Goal: Task Accomplishment & Management: Complete application form

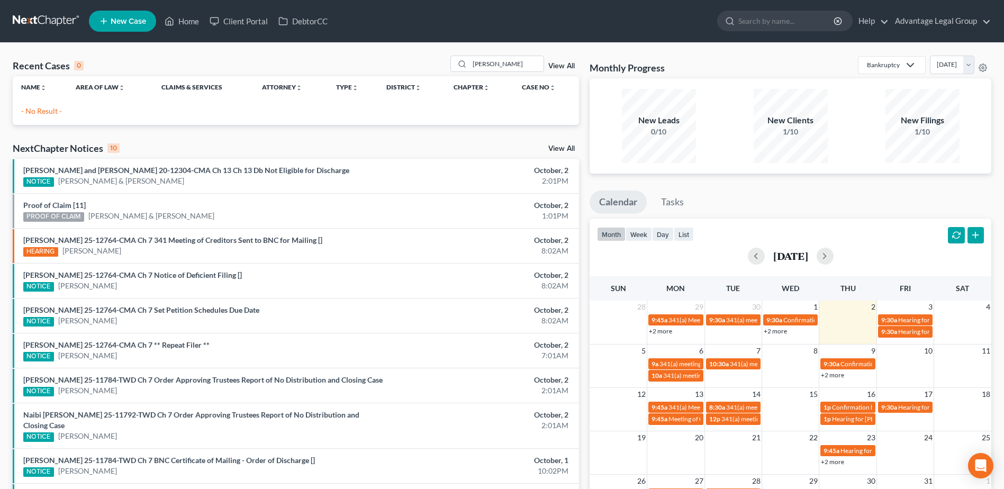
click at [120, 26] on link "New Case" at bounding box center [122, 21] width 67 height 21
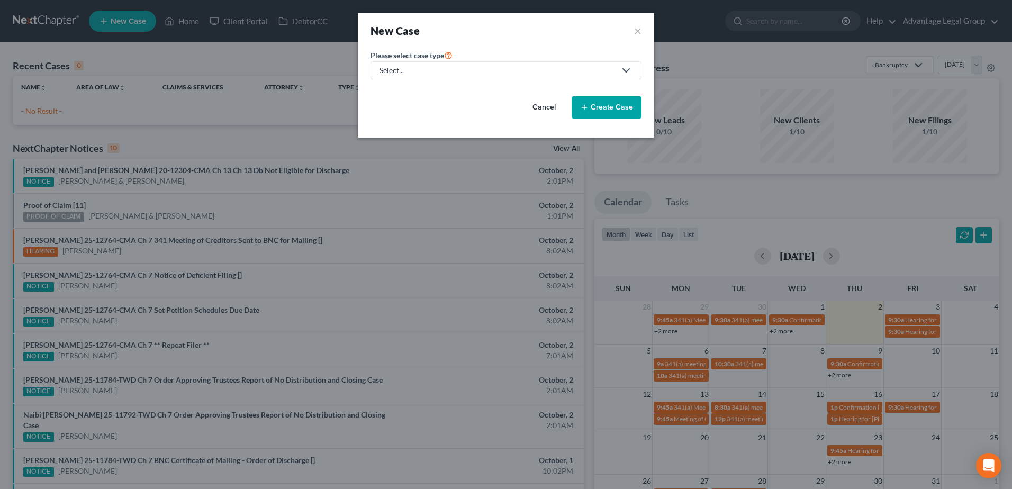
click at [625, 71] on polyline at bounding box center [626, 70] width 6 height 3
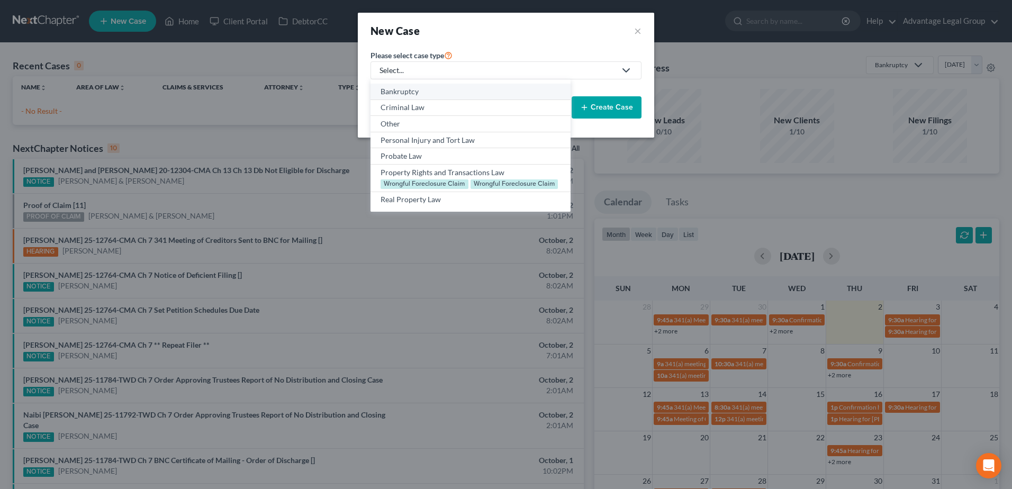
click at [405, 91] on div "Bankruptcy" at bounding box center [470, 91] width 179 height 11
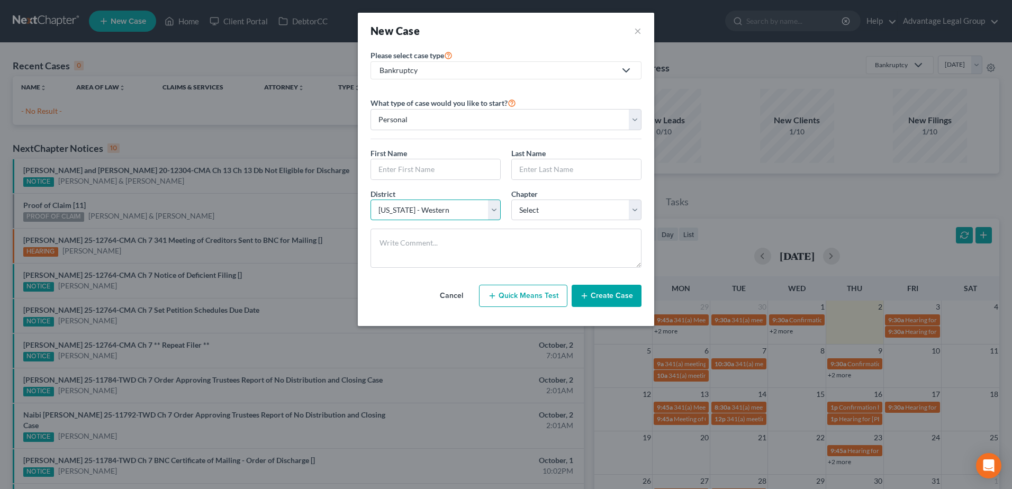
click at [495, 210] on select "Select [US_STATE] - [GEOGRAPHIC_DATA] [US_STATE] - [GEOGRAPHIC_DATA][US_STATE] …" at bounding box center [436, 210] width 130 height 21
select select "86"
click at [371, 200] on select "Select [US_STATE] - [GEOGRAPHIC_DATA] [US_STATE] - [GEOGRAPHIC_DATA][US_STATE] …" at bounding box center [436, 210] width 130 height 21
click at [632, 208] on select "Select 7 11 12 13" at bounding box center [576, 210] width 130 height 21
select select "0"
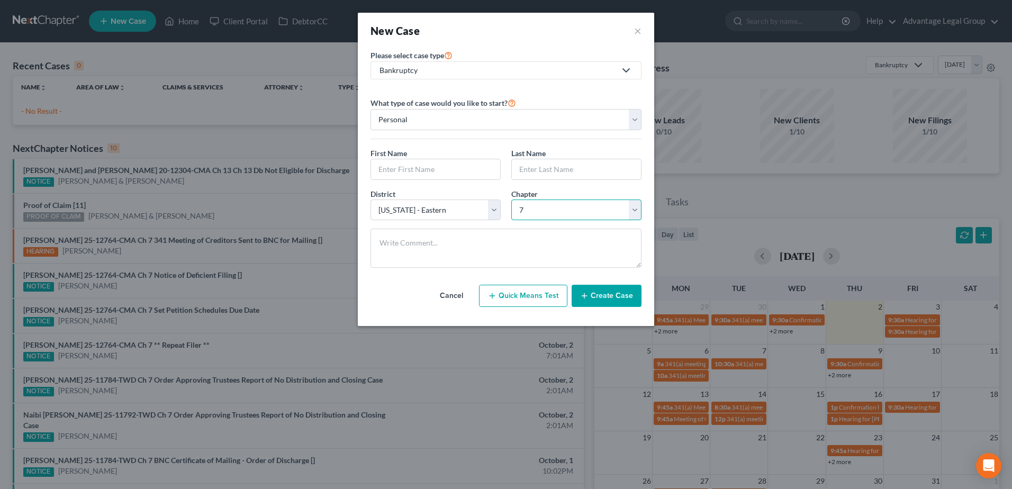
click at [511, 200] on select "Select 7 11 12 13" at bounding box center [576, 210] width 130 height 21
click at [435, 173] on input "text" at bounding box center [435, 169] width 129 height 20
type input "Kaden"
type input "[PERSON_NAME]"
click at [607, 299] on button "Create Case" at bounding box center [607, 296] width 70 height 22
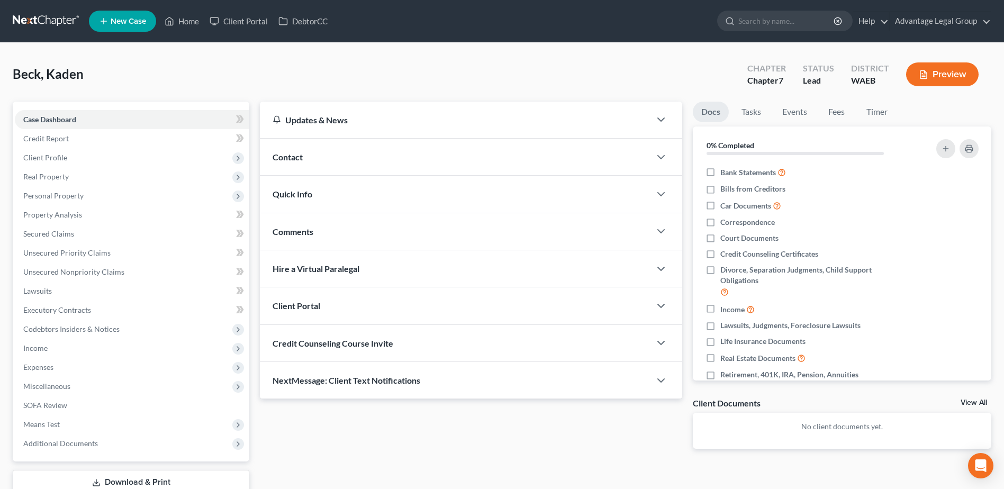
click at [296, 159] on span "Contact" at bounding box center [288, 157] width 30 height 10
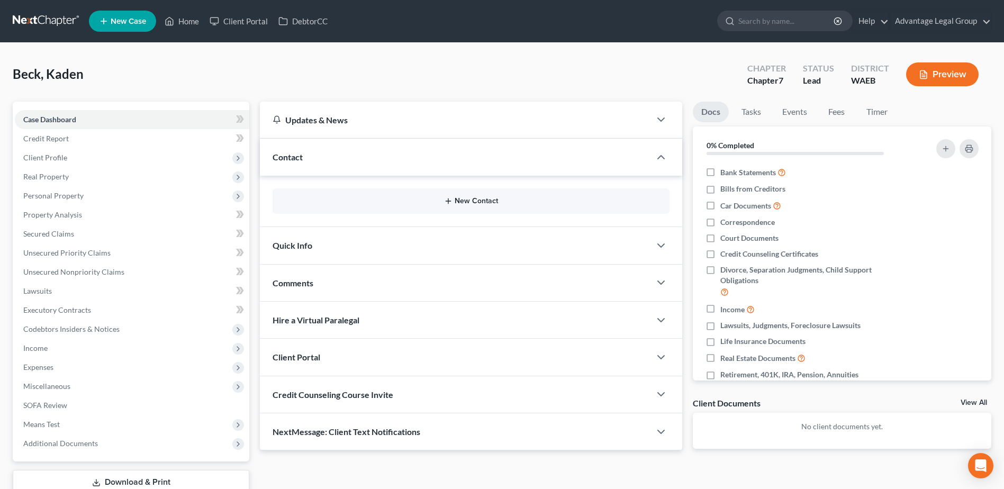
click at [466, 202] on button "New Contact" at bounding box center [471, 201] width 380 height 8
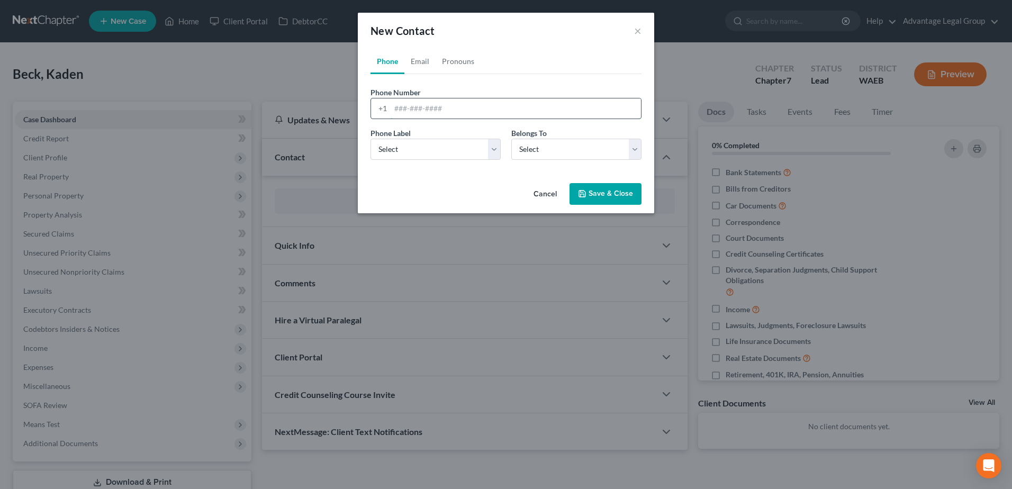
click at [413, 108] on input "tel" at bounding box center [516, 108] width 250 height 20
paste input "2087970172"
type input "2087970172"
drag, startPoint x: 493, startPoint y: 146, endPoint x: 480, endPoint y: 151, distance: 14.1
click at [493, 146] on select "Select Mobile Home Work Other" at bounding box center [436, 149] width 130 height 21
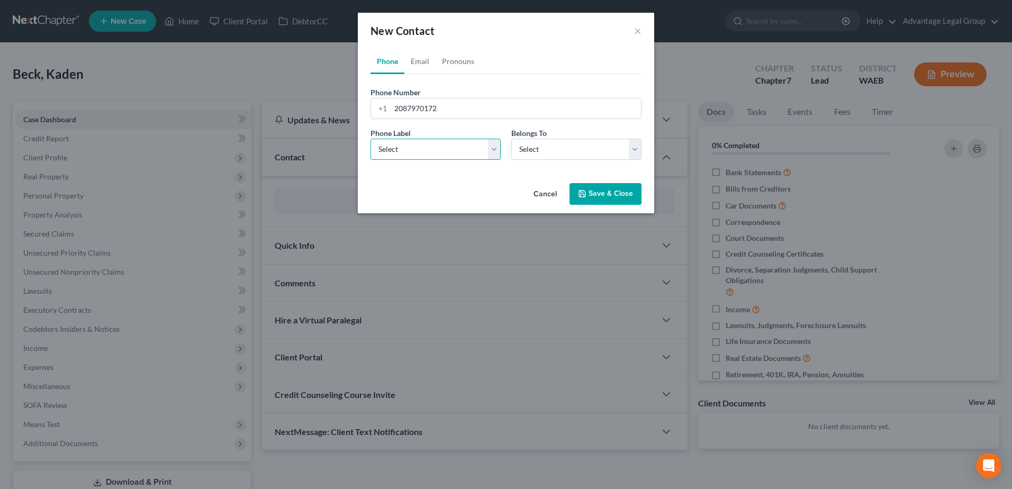
select select "0"
click at [371, 139] on select "Select Mobile Home Work Other" at bounding box center [436, 149] width 130 height 21
drag, startPoint x: 636, startPoint y: 152, endPoint x: 619, endPoint y: 161, distance: 19.7
click at [636, 152] on select "Select Client Other" at bounding box center [576, 149] width 130 height 21
select select "0"
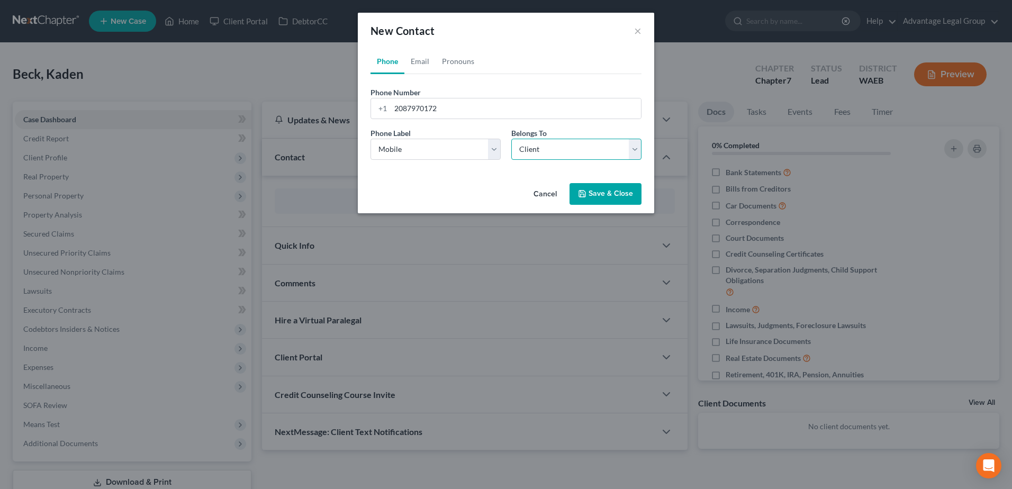
click at [511, 139] on select "Select Client Other" at bounding box center [576, 149] width 130 height 21
click at [596, 192] on button "Save & Close" at bounding box center [606, 194] width 72 height 22
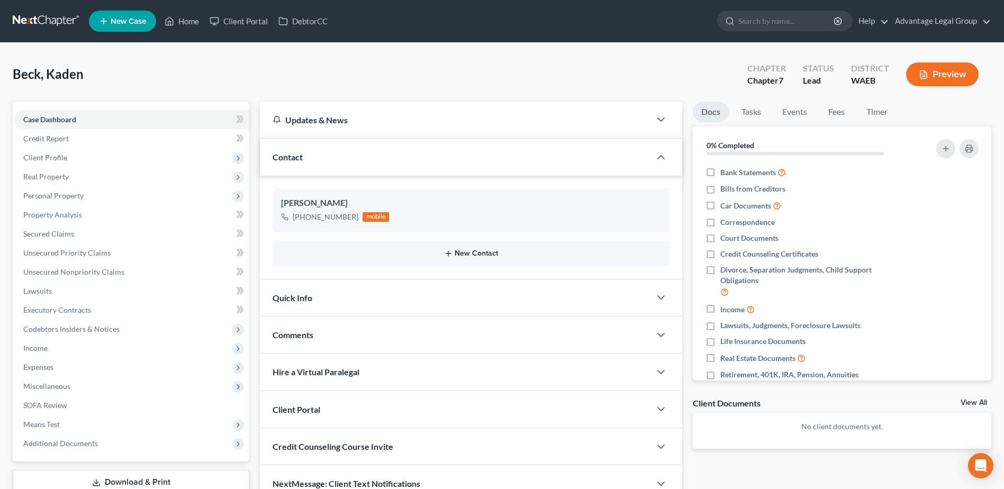
click at [466, 254] on button "New Contact" at bounding box center [471, 253] width 380 height 8
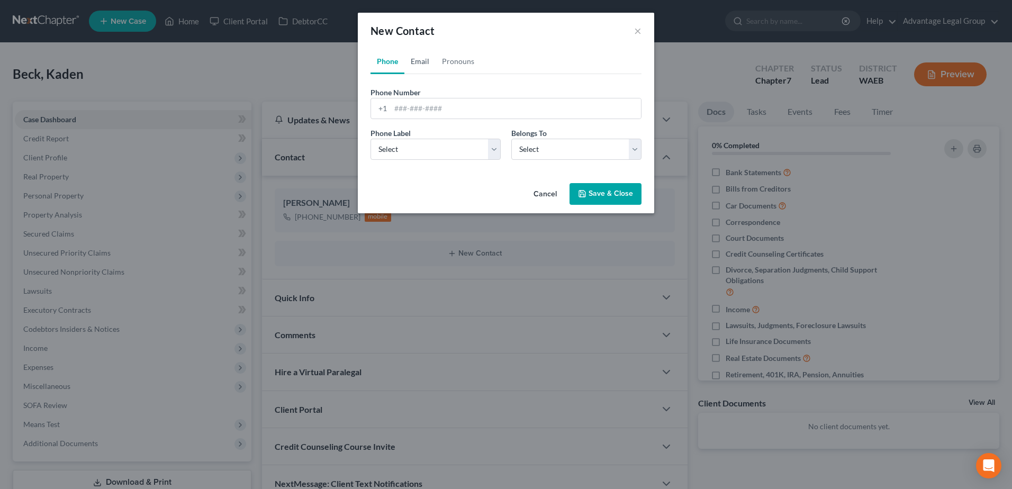
click at [416, 60] on link "Email" at bounding box center [419, 61] width 31 height 25
click at [417, 107] on input "email" at bounding box center [516, 108] width 250 height 20
paste input "[EMAIL_ADDRESS][DOMAIN_NAME]"
type input "[EMAIL_ADDRESS][DOMAIN_NAME]"
drag, startPoint x: 493, startPoint y: 147, endPoint x: 474, endPoint y: 160, distance: 23.9
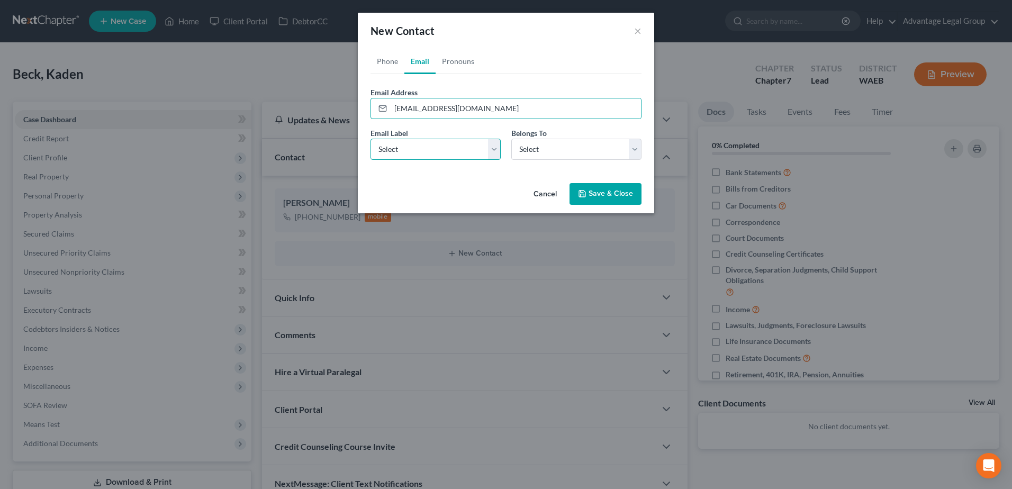
click at [493, 147] on select "Select Home Work Other" at bounding box center [436, 149] width 130 height 21
select select "0"
click at [371, 139] on select "Select Home Work Other" at bounding box center [436, 149] width 130 height 21
drag, startPoint x: 633, startPoint y: 148, endPoint x: 606, endPoint y: 161, distance: 30.1
click at [633, 148] on select "Select Client Other" at bounding box center [576, 149] width 130 height 21
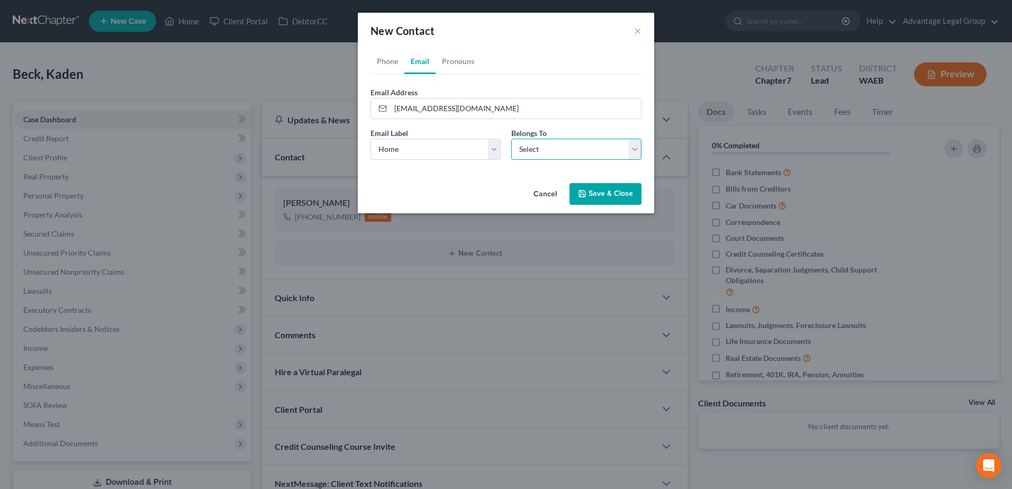
select select "0"
click at [511, 139] on select "Select Client Other" at bounding box center [576, 149] width 130 height 21
click at [595, 191] on button "Save & Close" at bounding box center [606, 194] width 72 height 22
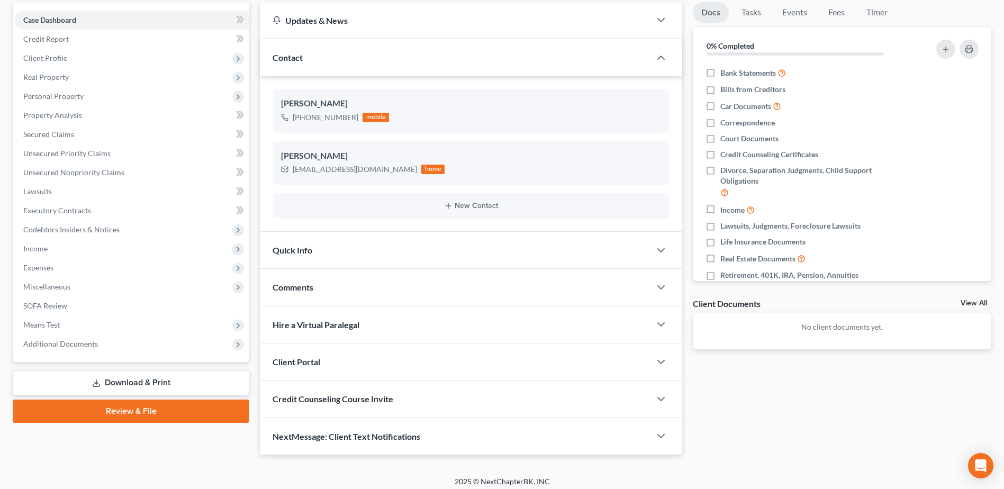
scroll to position [106, 0]
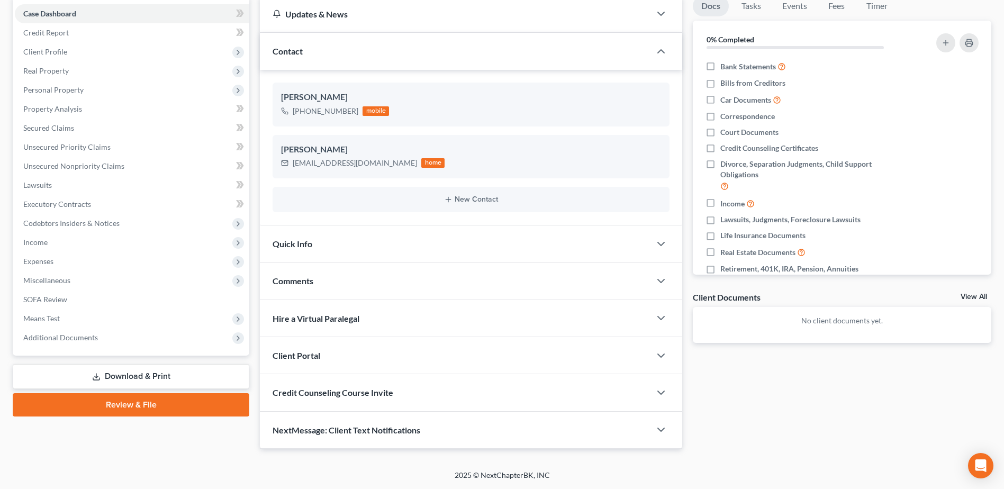
click at [296, 354] on span "Client Portal" at bounding box center [297, 355] width 48 height 10
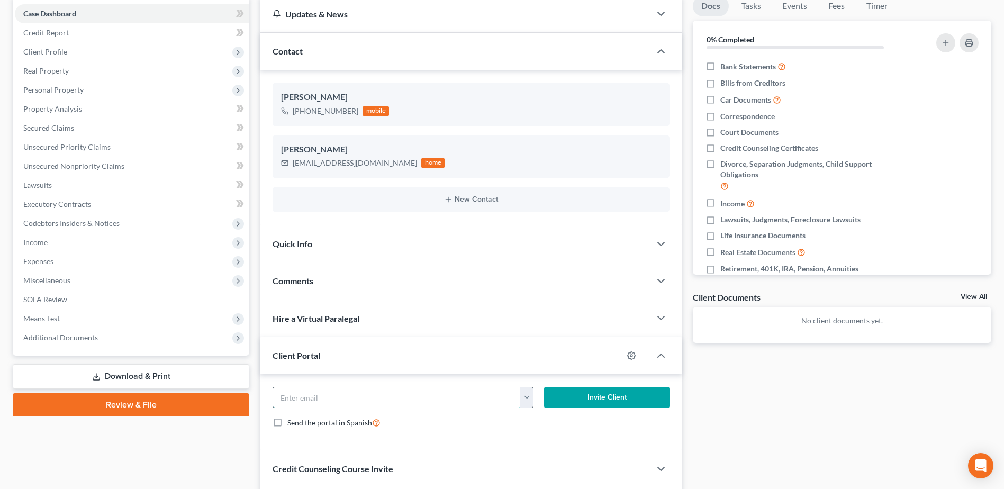
click at [307, 398] on input "email" at bounding box center [396, 398] width 247 height 20
paste input "[EMAIL_ADDRESS][DOMAIN_NAME]"
type input "[EMAIL_ADDRESS][DOMAIN_NAME]"
click at [590, 397] on button "Invite Client" at bounding box center [606, 397] width 125 height 21
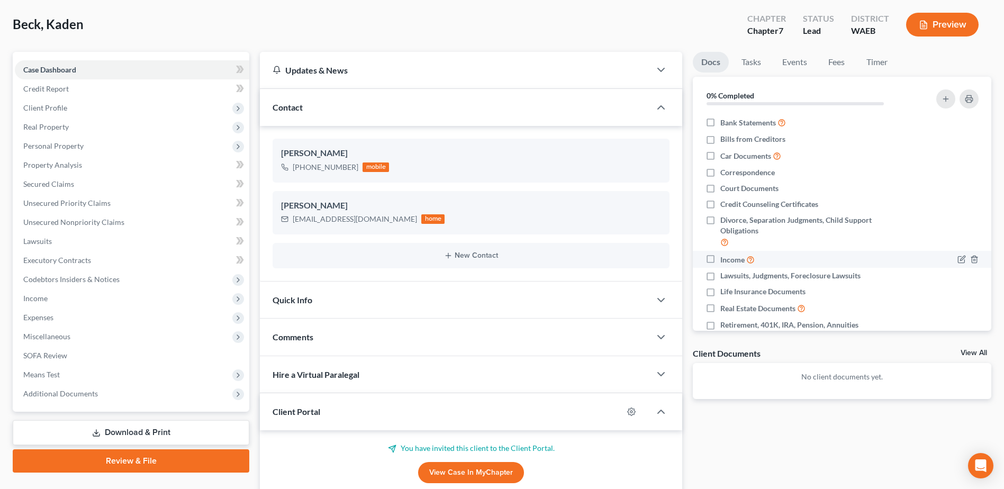
scroll to position [0, 0]
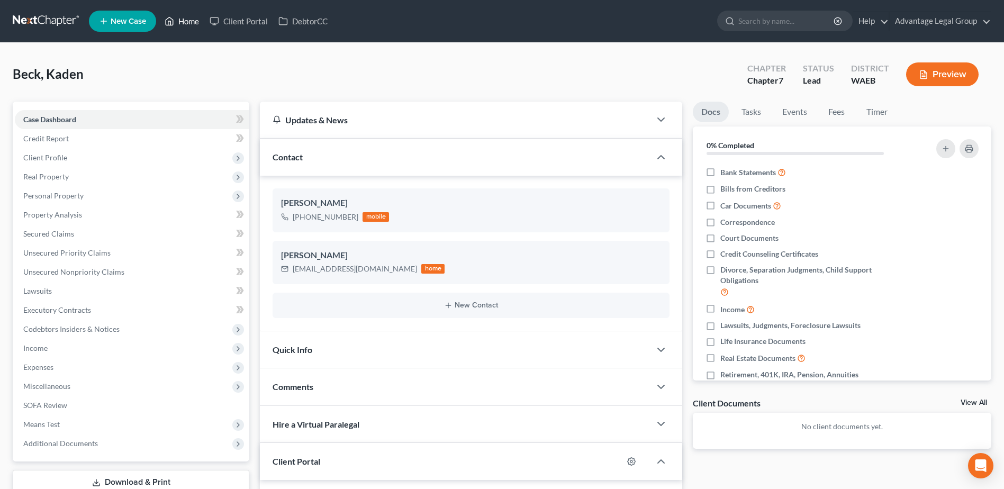
click at [184, 23] on link "Home" at bounding box center [181, 21] width 45 height 19
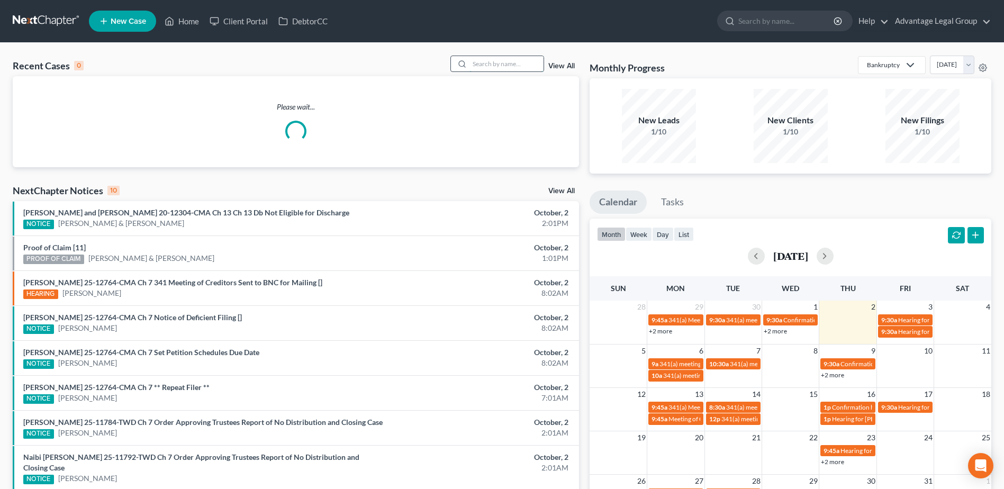
click at [486, 62] on input "search" at bounding box center [507, 63] width 74 height 15
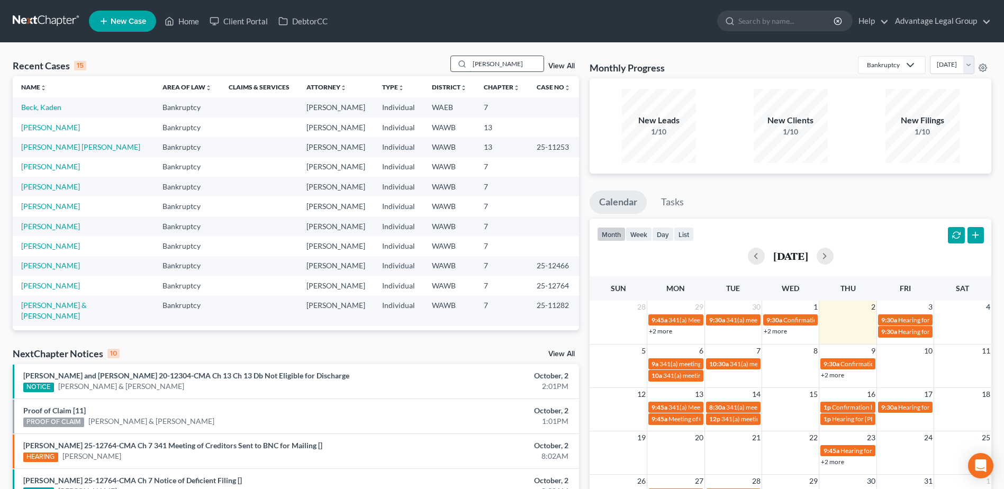
type input "[PERSON_NAME]"
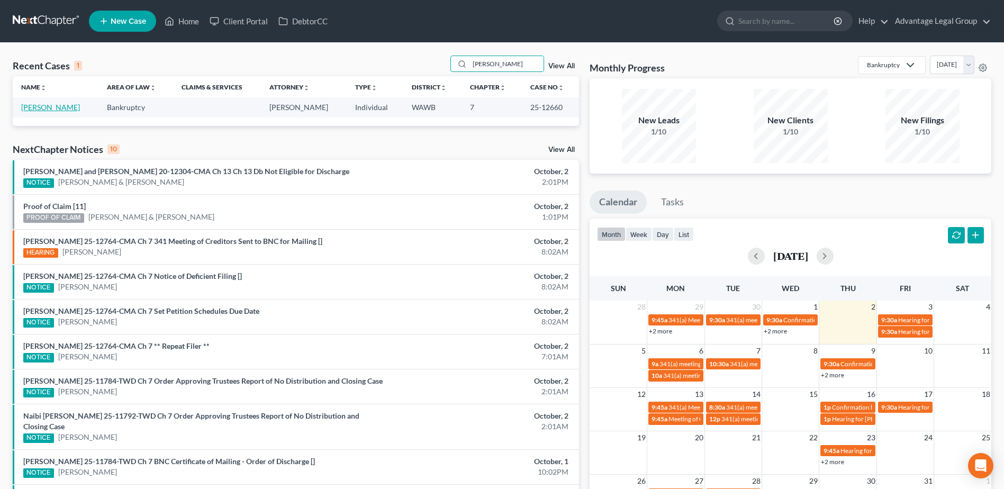
click at [47, 109] on link "[PERSON_NAME]" at bounding box center [50, 107] width 59 height 9
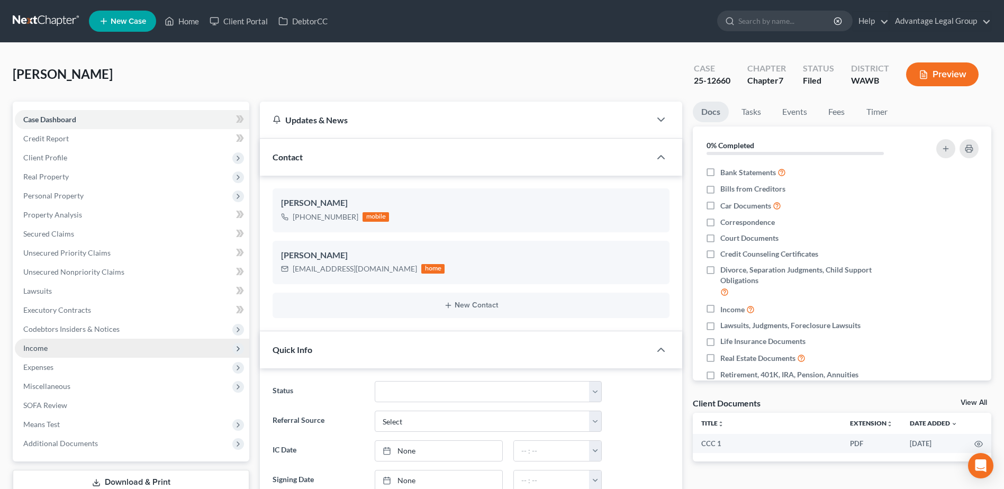
scroll to position [224, 0]
click at [77, 440] on span "Additional Documents" at bounding box center [60, 443] width 75 height 9
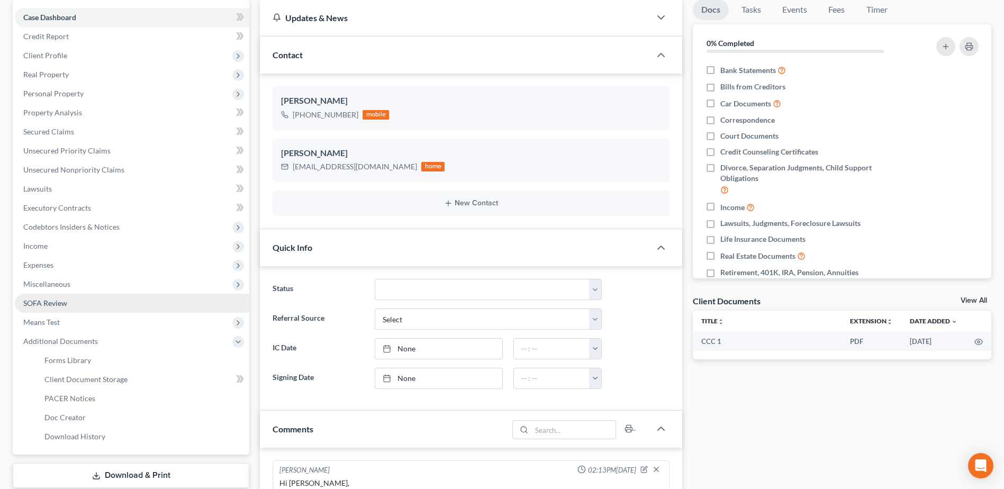
scroll to position [159, 0]
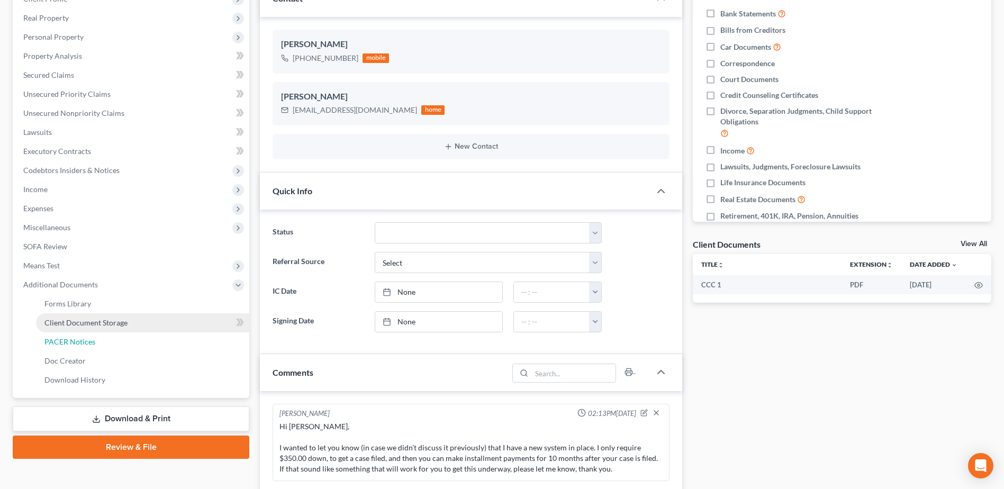
drag, startPoint x: 78, startPoint y: 340, endPoint x: 137, endPoint y: 324, distance: 60.4
click at [78, 339] on span "PACER Notices" at bounding box center [69, 341] width 51 height 9
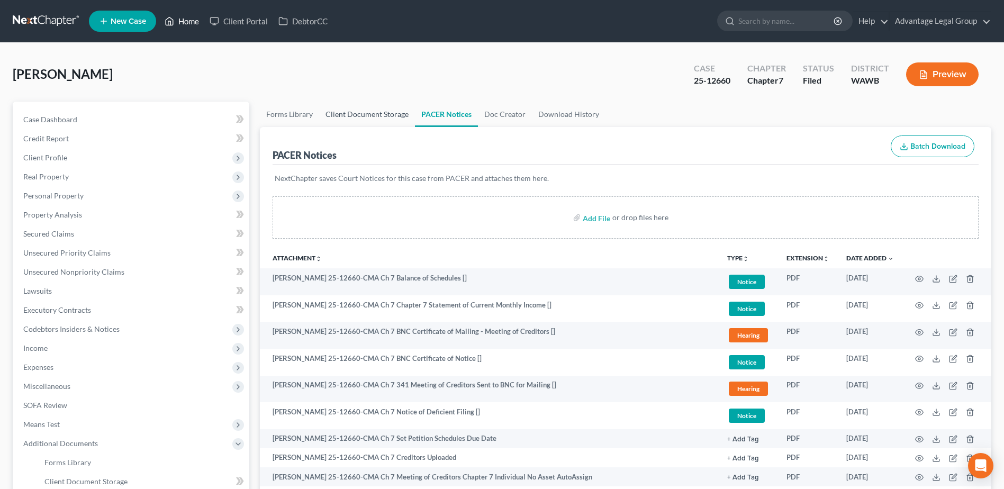
drag, startPoint x: 196, startPoint y: 22, endPoint x: 371, endPoint y: 118, distance: 199.7
click at [196, 22] on link "Home" at bounding box center [181, 21] width 45 height 19
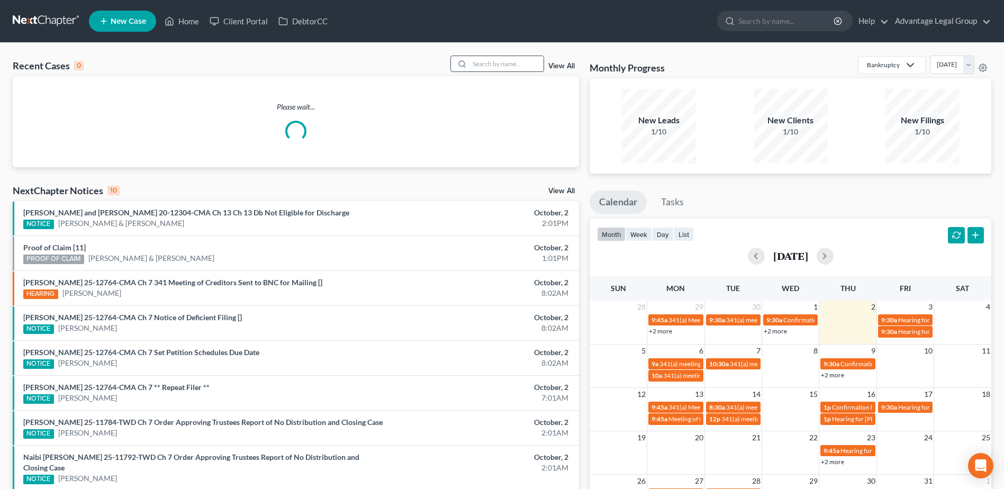
click at [498, 65] on input "search" at bounding box center [507, 63] width 74 height 15
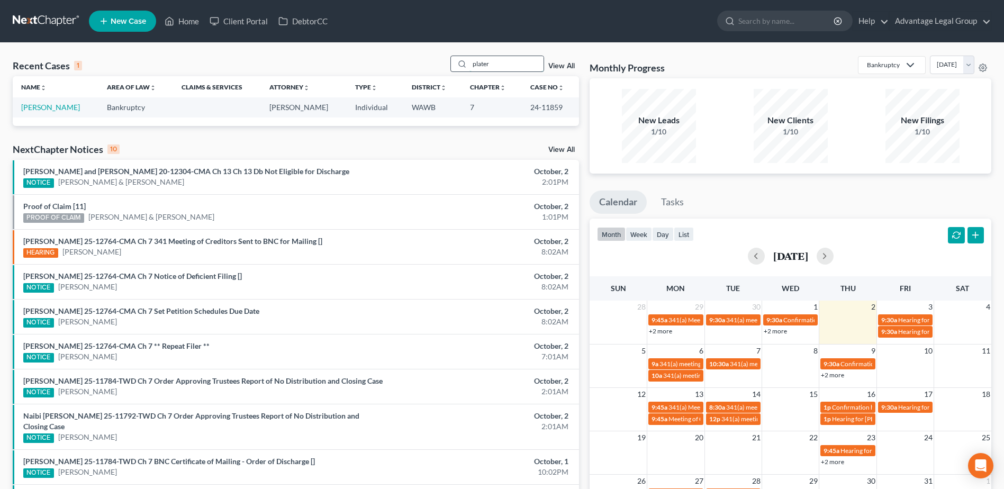
type input "plater"
click at [35, 103] on link "[PERSON_NAME]" at bounding box center [50, 107] width 59 height 9
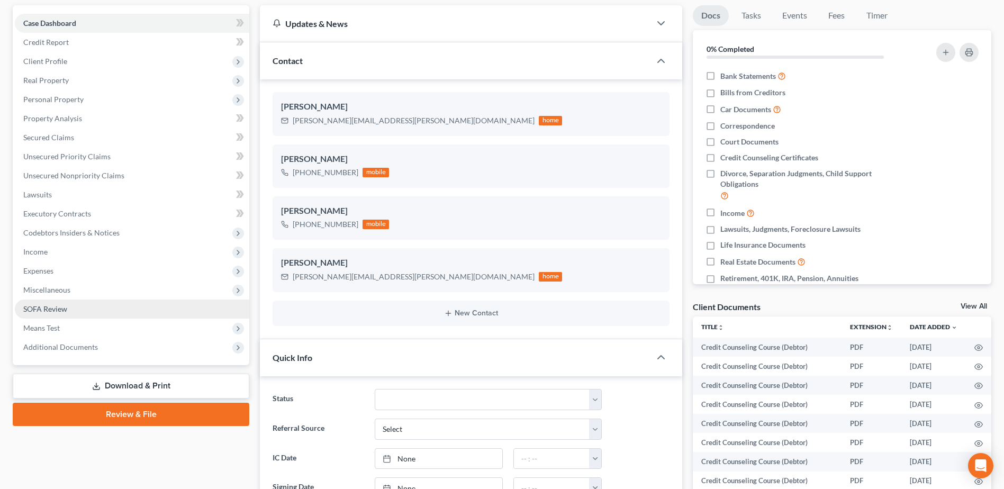
scroll to position [106, 0]
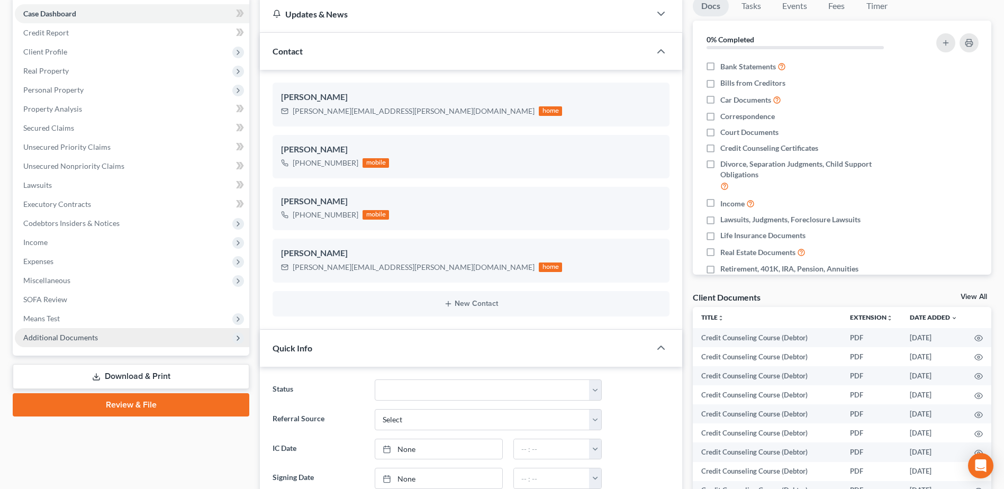
drag, startPoint x: 86, startPoint y: 338, endPoint x: 144, endPoint y: 335, distance: 58.3
click at [86, 338] on span "Additional Documents" at bounding box center [60, 337] width 75 height 9
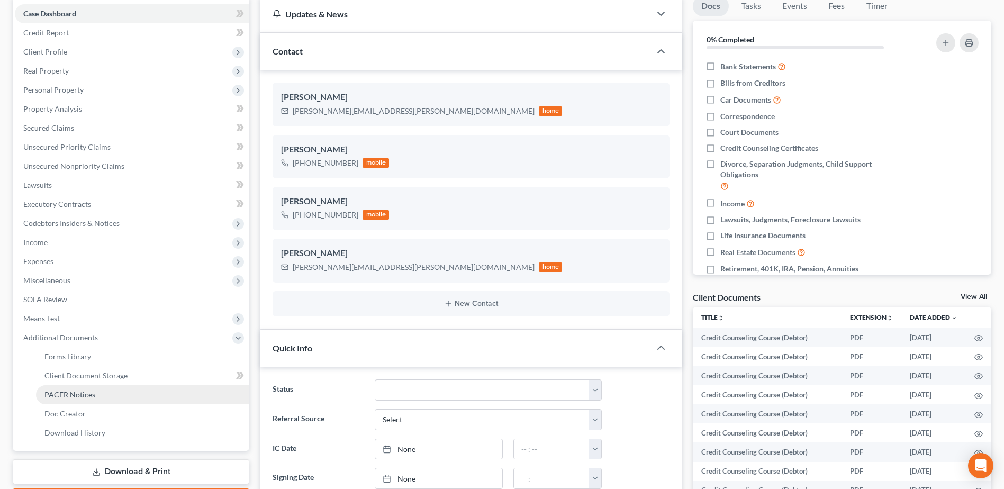
click at [82, 392] on span "PACER Notices" at bounding box center [69, 394] width 51 height 9
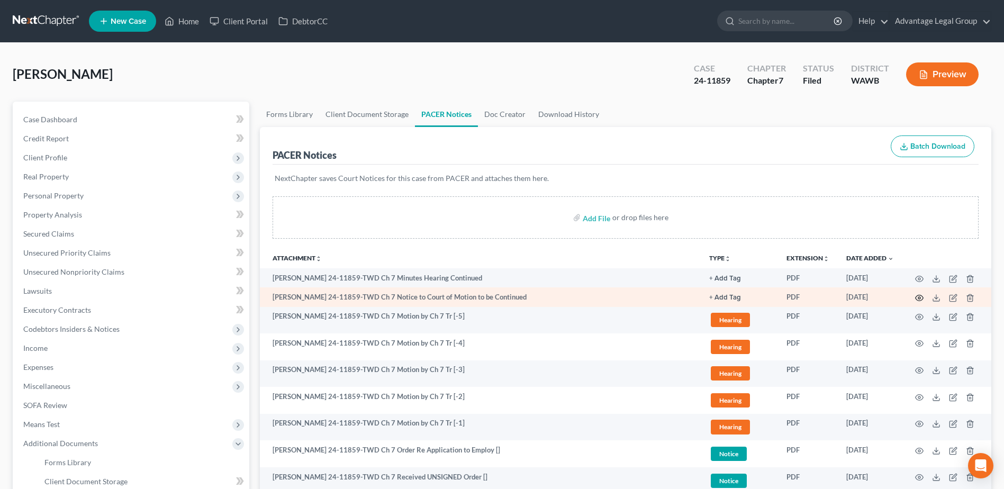
click at [918, 299] on icon "button" at bounding box center [919, 298] width 8 height 8
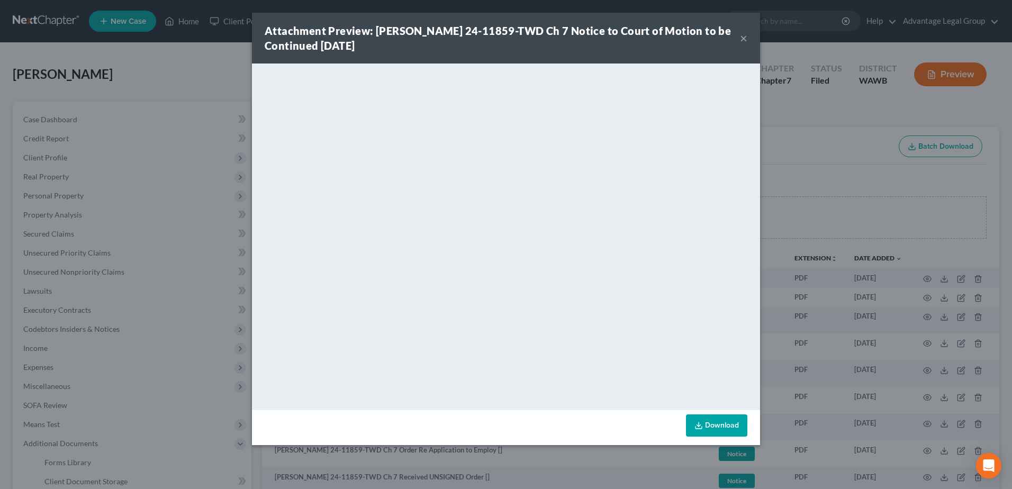
click at [743, 38] on button "×" at bounding box center [743, 38] width 7 height 13
